Goal: Task Accomplishment & Management: Manage account settings

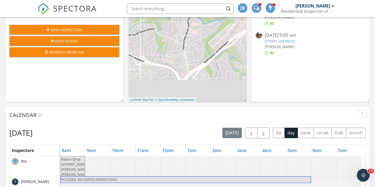
scroll to position [170, 0]
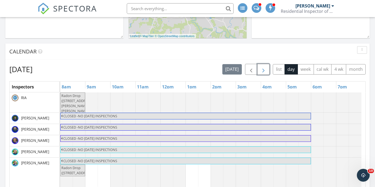
drag, startPoint x: 264, startPoint y: 70, endPoint x: 181, endPoint y: 70, distance: 82.8
click at [264, 70] on span "button" at bounding box center [264, 69] width 6 height 6
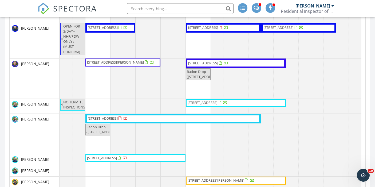
scroll to position [27, 0]
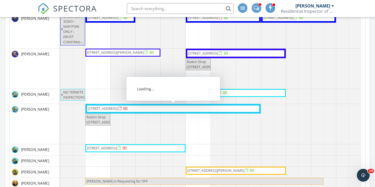
drag, startPoint x: 125, startPoint y: 104, endPoint x: 127, endPoint y: 108, distance: 4.8
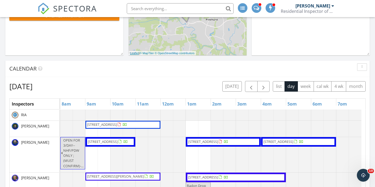
scroll to position [144, 0]
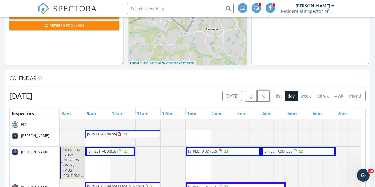
click at [263, 96] on span "button" at bounding box center [264, 96] width 6 height 6
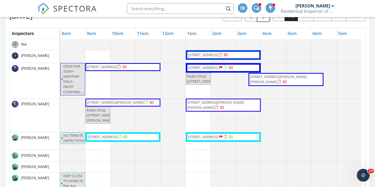
scroll to position [197, 0]
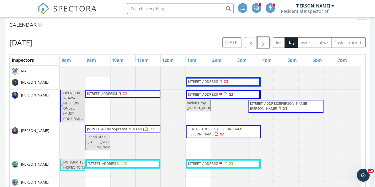
click at [264, 43] on span "button" at bounding box center [264, 43] width 6 height 6
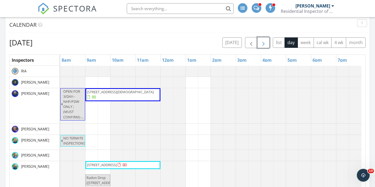
click at [264, 43] on span "button" at bounding box center [264, 43] width 6 height 6
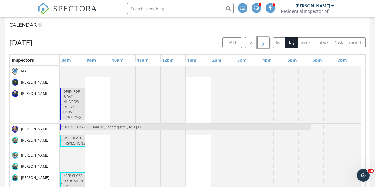
click at [264, 43] on span "button" at bounding box center [264, 43] width 6 height 6
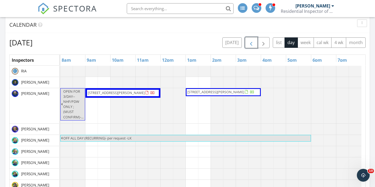
click at [250, 42] on span "button" at bounding box center [251, 43] width 6 height 6
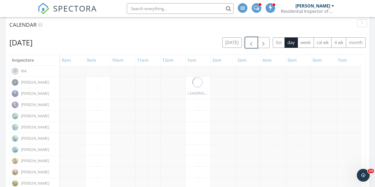
click at [250, 42] on span "button" at bounding box center [251, 43] width 6 height 6
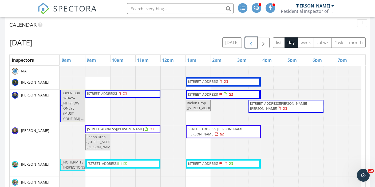
click at [251, 39] on button "button" at bounding box center [251, 42] width 13 height 11
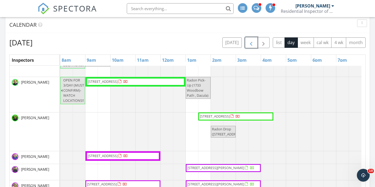
scroll to position [0, 0]
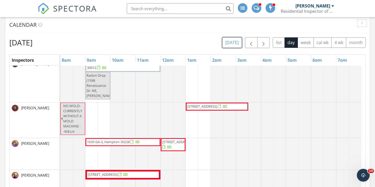
click at [234, 43] on button "today" at bounding box center [233, 42] width 20 height 10
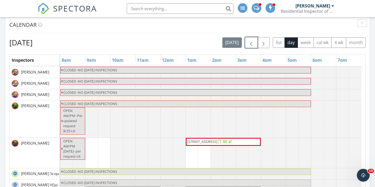
click at [257, 41] on button "button" at bounding box center [251, 42] width 13 height 11
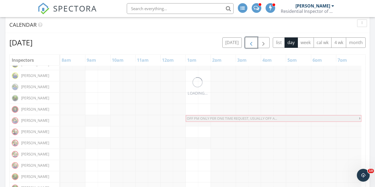
click at [255, 41] on button "button" at bounding box center [251, 42] width 13 height 11
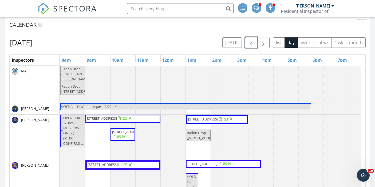
click at [256, 41] on button "button" at bounding box center [251, 42] width 13 height 11
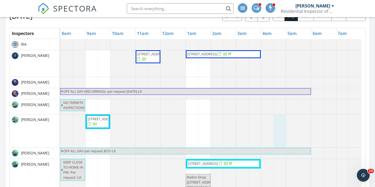
drag, startPoint x: 265, startPoint y: 53, endPoint x: 284, endPoint y: 128, distance: 76.8
click at [60, 128] on div at bounding box center [60, 130] width 0 height 33
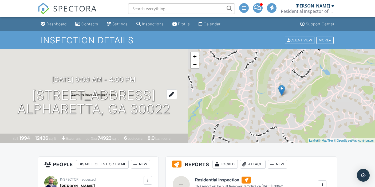
click at [87, 90] on h1 "[STREET_ADDRESS] [GEOGRAPHIC_DATA], GA 30022" at bounding box center [93, 102] width 153 height 28
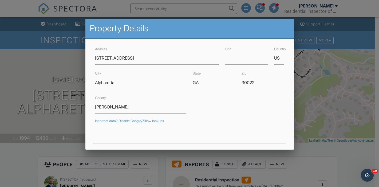
drag, startPoint x: 32, startPoint y: 129, endPoint x: 36, endPoint y: 124, distance: 6.1
click at [32, 128] on div at bounding box center [189, 90] width 379 height 234
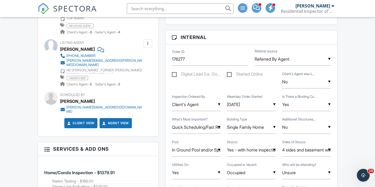
scroll to position [321, 0]
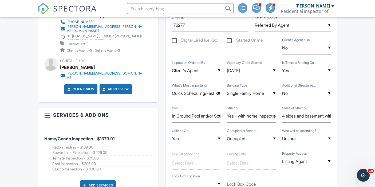
click at [112, 141] on span "Home/Condo Inspection - $1379.91" at bounding box center [79, 138] width 70 height 5
copy span "1379.91"
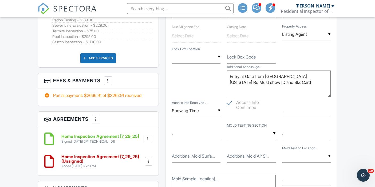
scroll to position [401, 0]
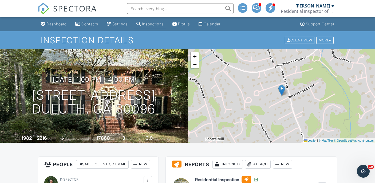
click at [95, 87] on div "[DATE] 1:00 pm - 4:00 pm [STREET_ADDRESS] [GEOGRAPHIC_DATA], GA 30096" at bounding box center [94, 96] width 188 height 40
click at [84, 90] on h1 "[STREET_ADDRESS] [GEOGRAPHIC_DATA], GA 30096" at bounding box center [94, 102] width 124 height 28
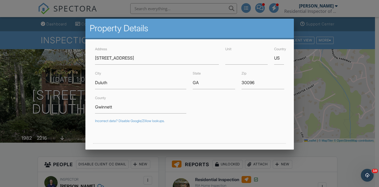
drag, startPoint x: 18, startPoint y: 122, endPoint x: 16, endPoint y: 117, distance: 5.5
click at [18, 122] on div at bounding box center [189, 90] width 379 height 234
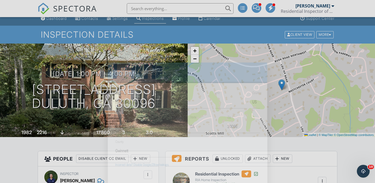
scroll to position [107, 0]
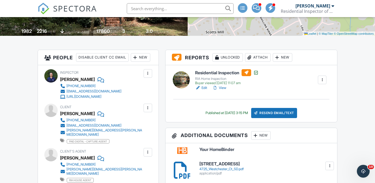
click at [220, 88] on link "View" at bounding box center [220, 87] width 14 height 5
